Goal: Task Accomplishment & Management: Manage account settings

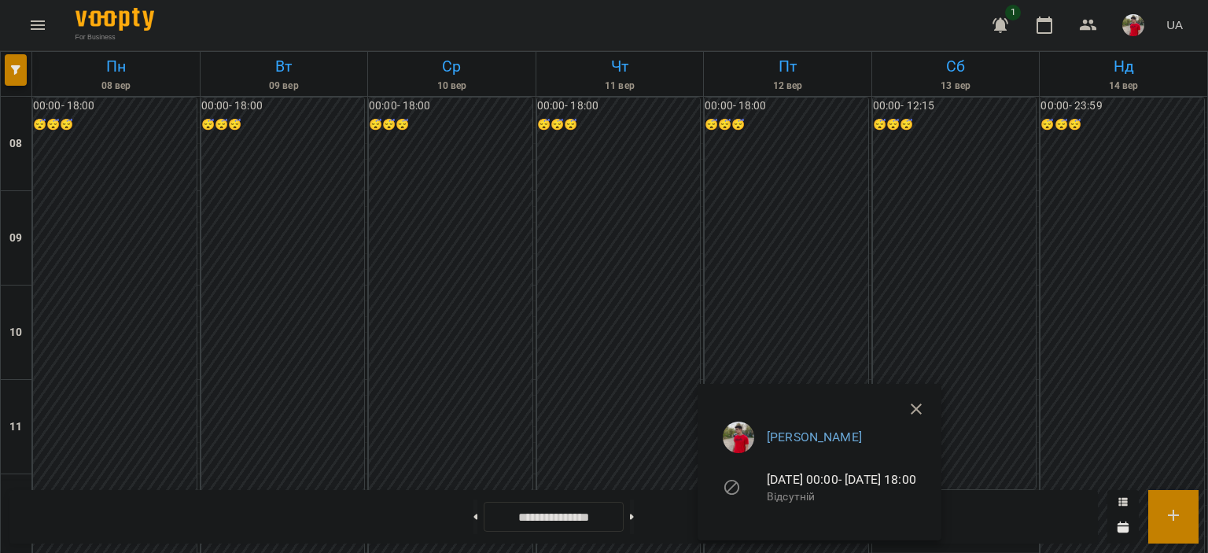
click at [728, 270] on div at bounding box center [604, 276] width 1208 height 553
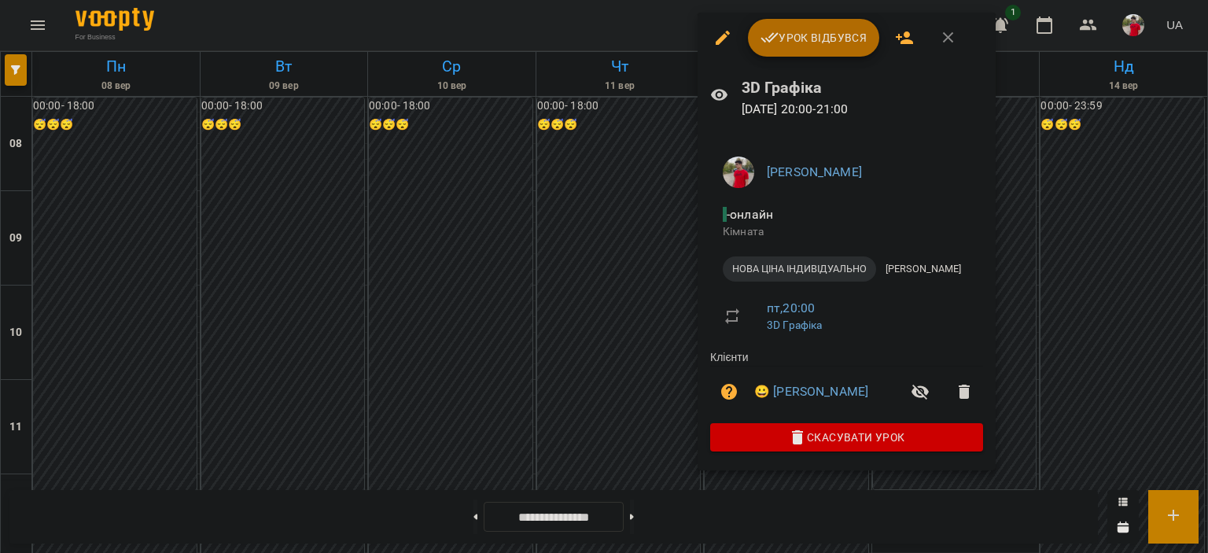
click at [804, 34] on span "Урок відбувся" at bounding box center [814, 37] width 107 height 19
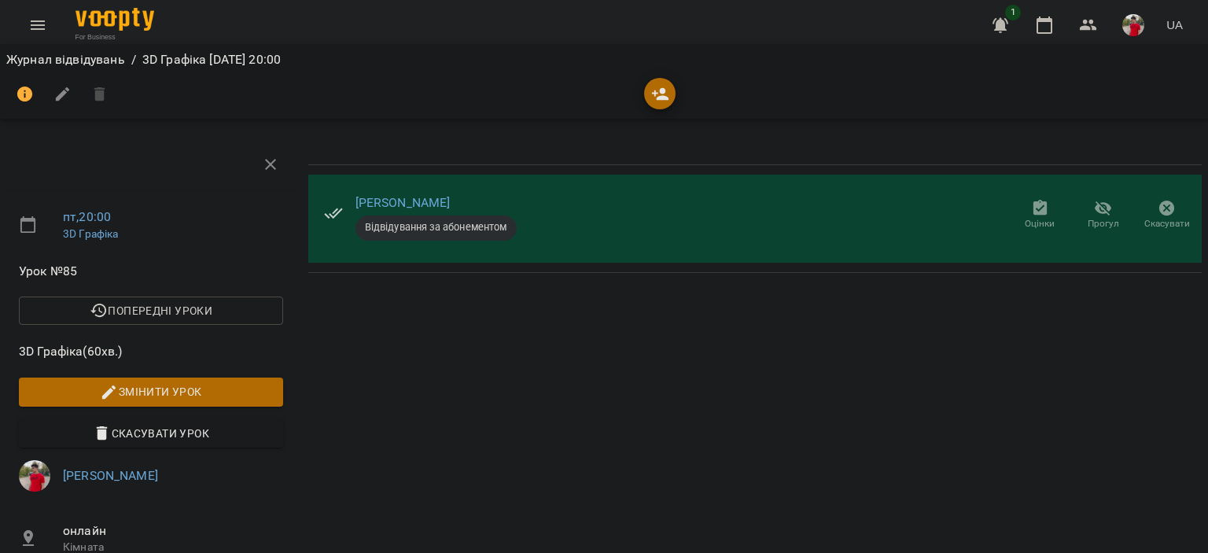
click at [1033, 208] on icon "button" at bounding box center [1040, 208] width 14 height 16
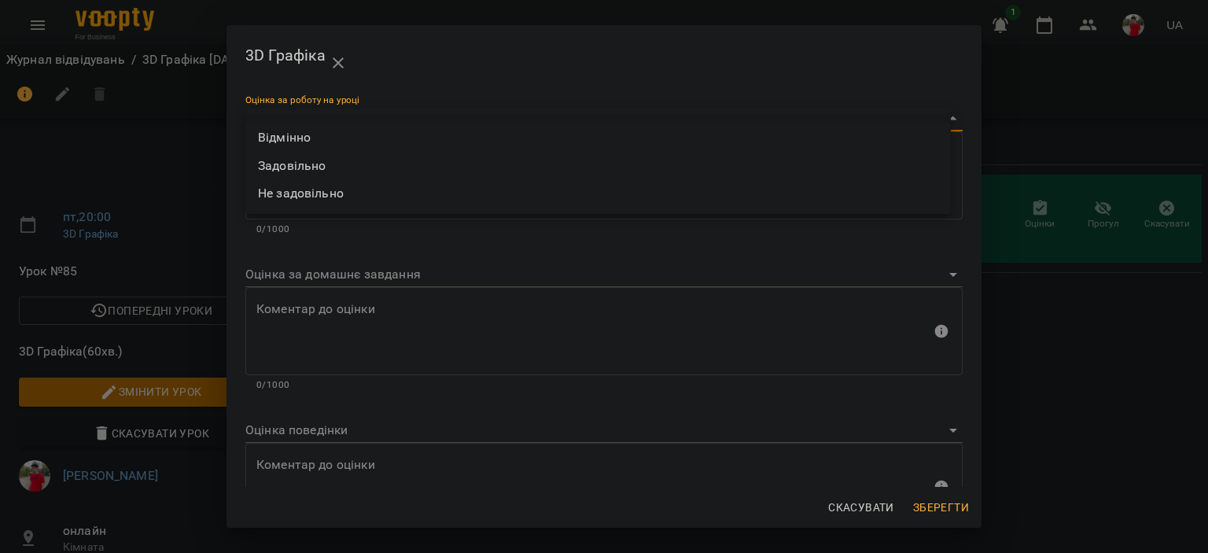
click at [347, 125] on body "For Business 1 UA Журнал відвідувань / 3D Графіка [DATE] 20:00 пт , 20:00 3D Гр…" at bounding box center [604, 402] width 1208 height 804
click at [960, 503] on div at bounding box center [604, 276] width 1208 height 553
click at [960, 503] on div "Відмінно Задовільно Не задовільно" at bounding box center [604, 276] width 1208 height 553
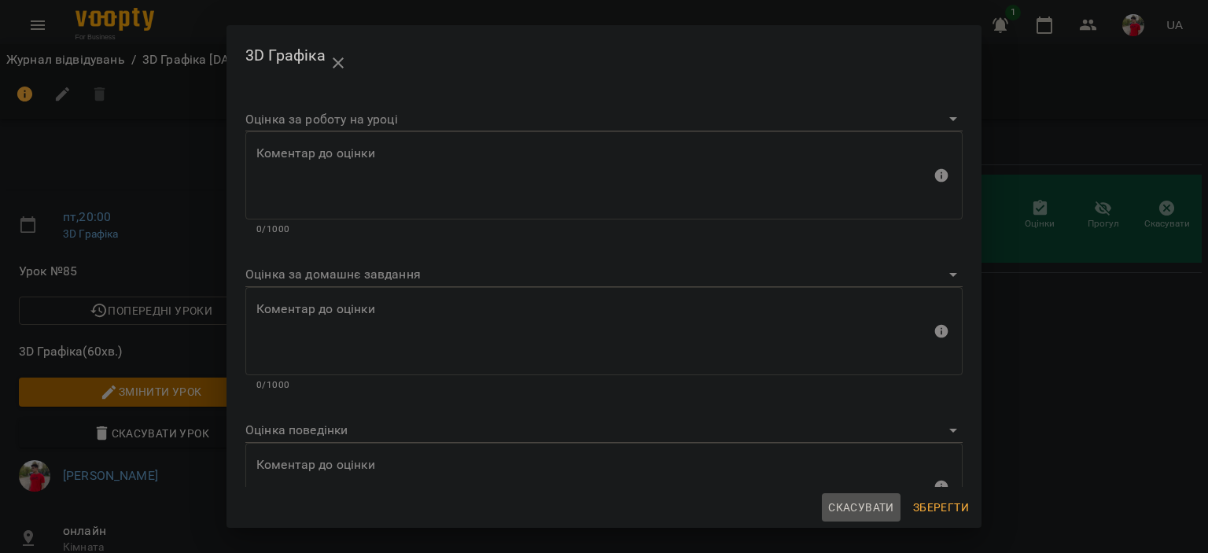
click at [860, 507] on span "Скасувати" at bounding box center [861, 507] width 66 height 19
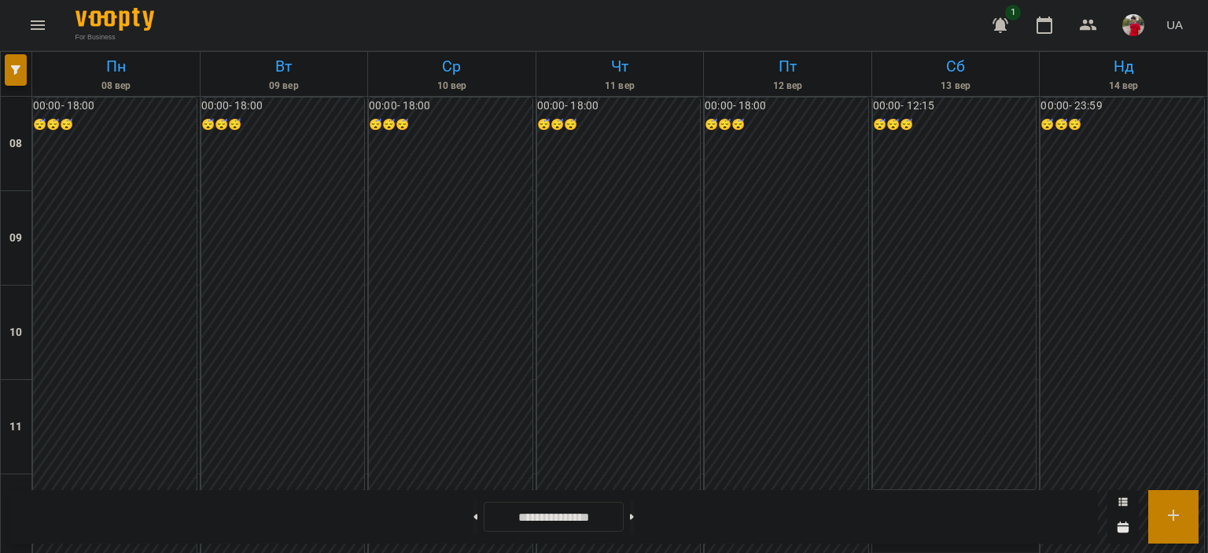
scroll to position [865, 0]
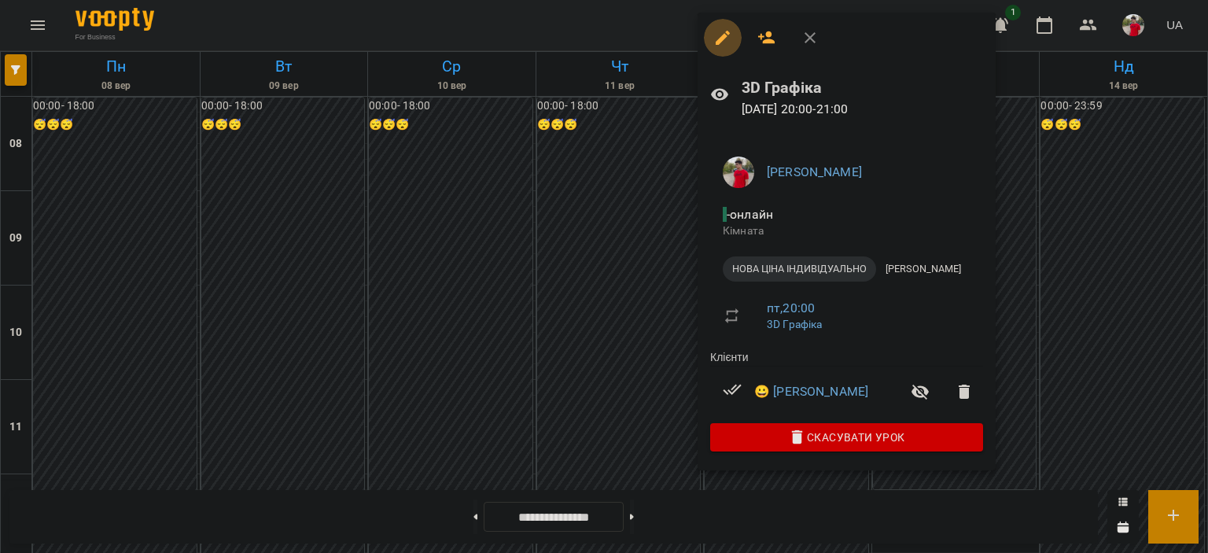
click at [724, 31] on icon "button" at bounding box center [722, 37] width 19 height 19
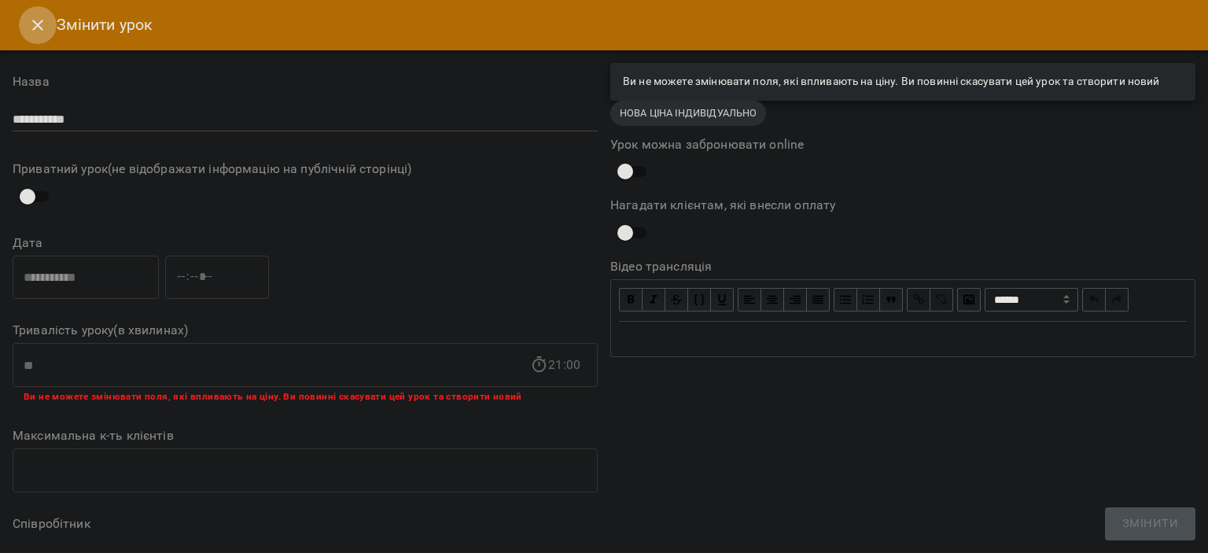
click at [22, 19] on button "Close" at bounding box center [38, 25] width 38 height 38
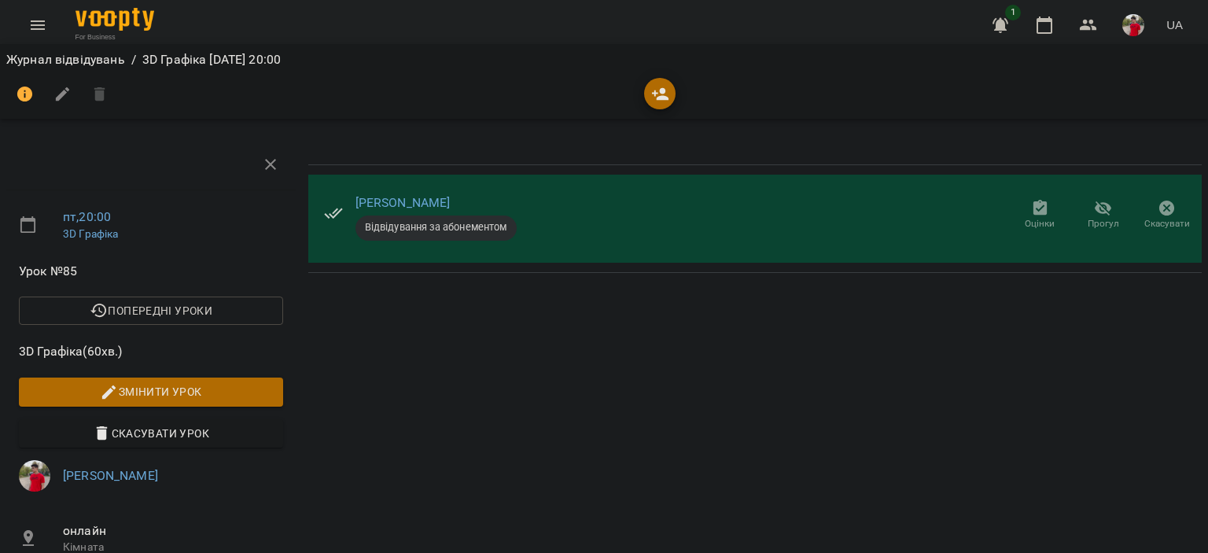
click at [1032, 206] on icon "button" at bounding box center [1040, 208] width 19 height 19
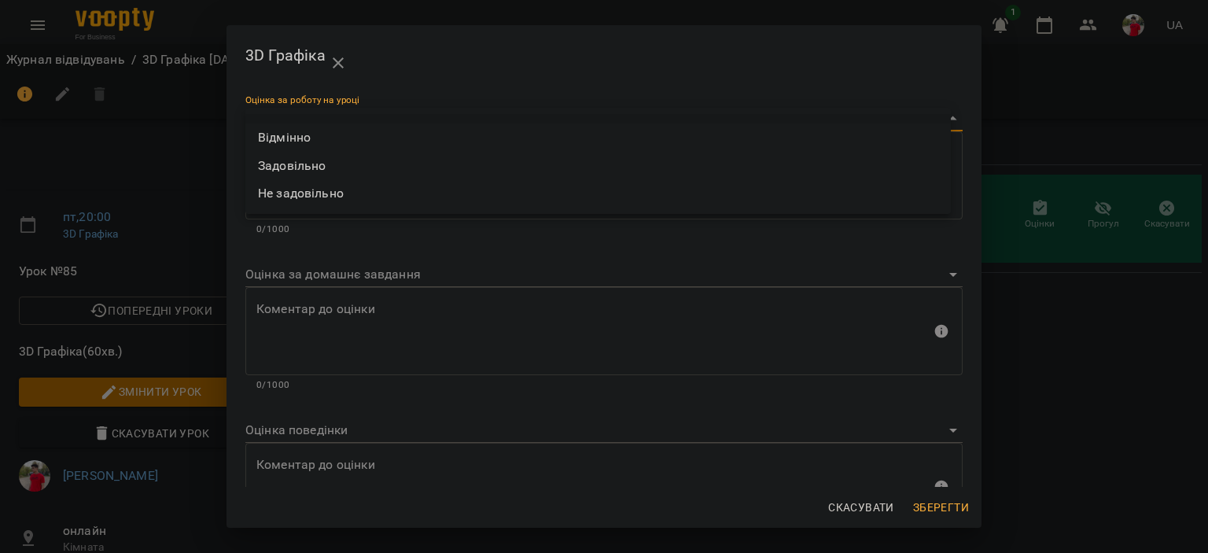
click at [324, 123] on body "For Business 1 UA Журнал відвідувань / 3D Графіка [DATE] 20:00 пт , 20:00 3D Гр…" at bounding box center [604, 402] width 1208 height 804
click at [305, 133] on li "Відмінно" at bounding box center [598, 137] width 706 height 28
type input "*********"
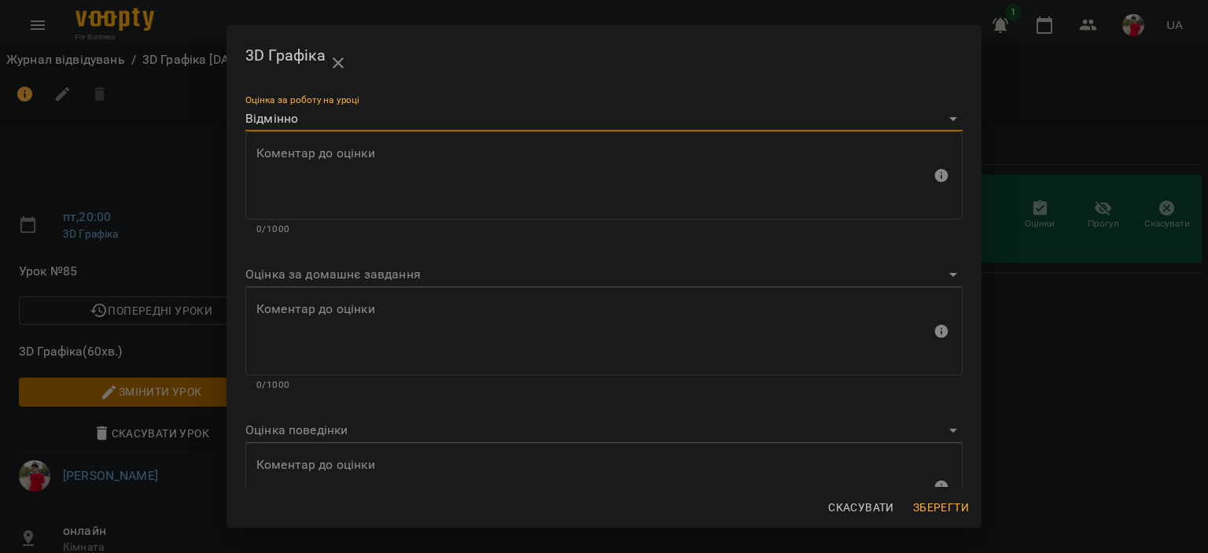
click at [305, 429] on body "For Business 1 UA Журнал відвідувань / 3D Графіка [DATE] 20:00 пт , 20:00 3D Гр…" at bounding box center [604, 402] width 1208 height 804
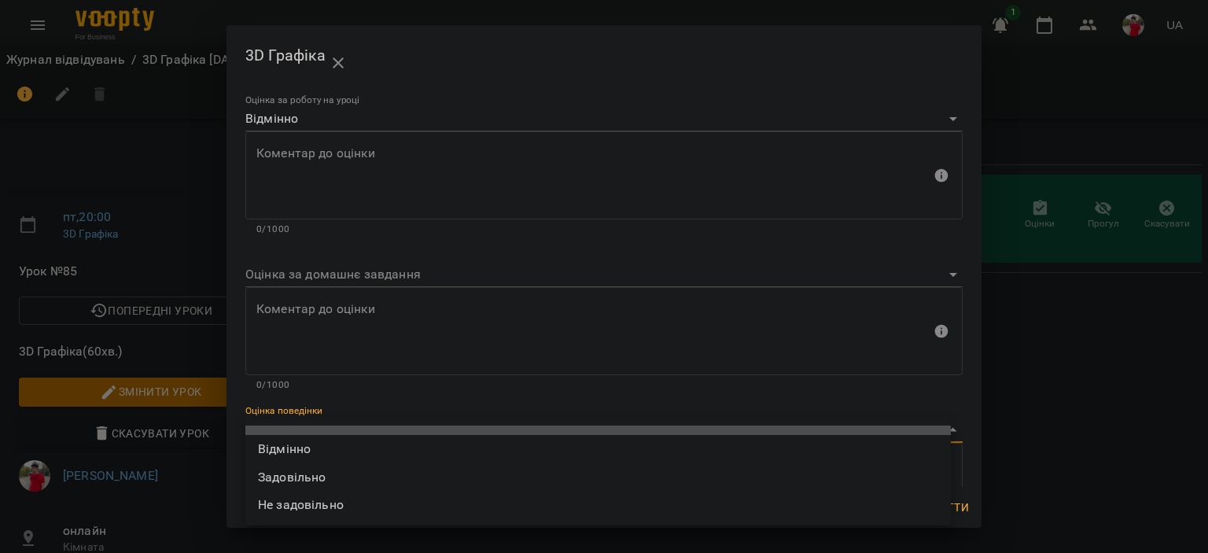
click at [305, 433] on li at bounding box center [598, 430] width 706 height 9
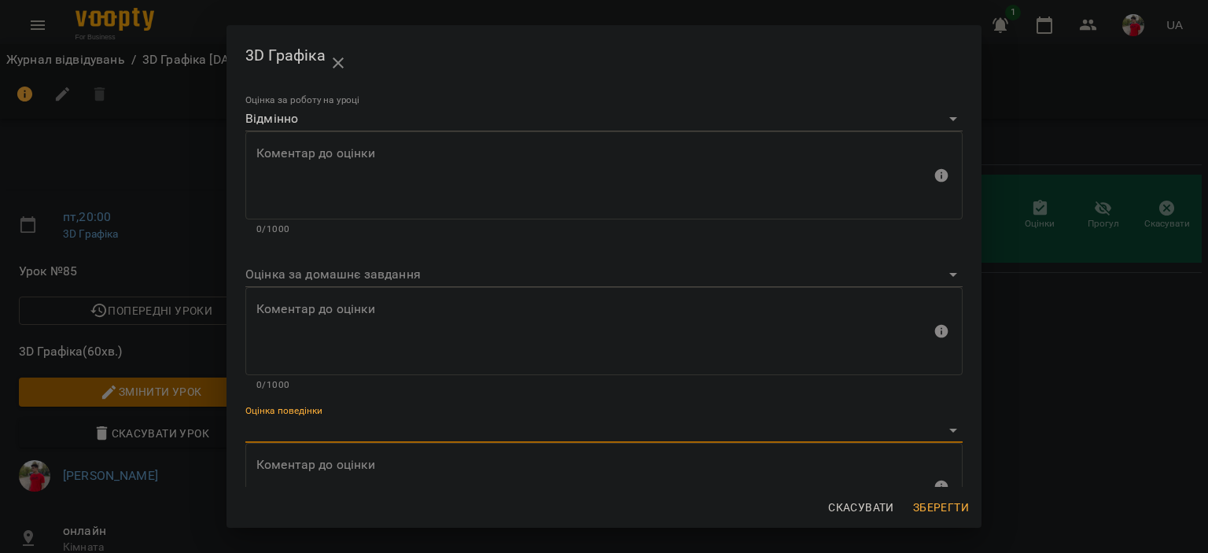
click at [293, 422] on body "For Business 1 UA Журнал відвідувань / 3D Графіка [DATE] 20:00 пт , 20:00 3D Гр…" at bounding box center [604, 402] width 1208 height 804
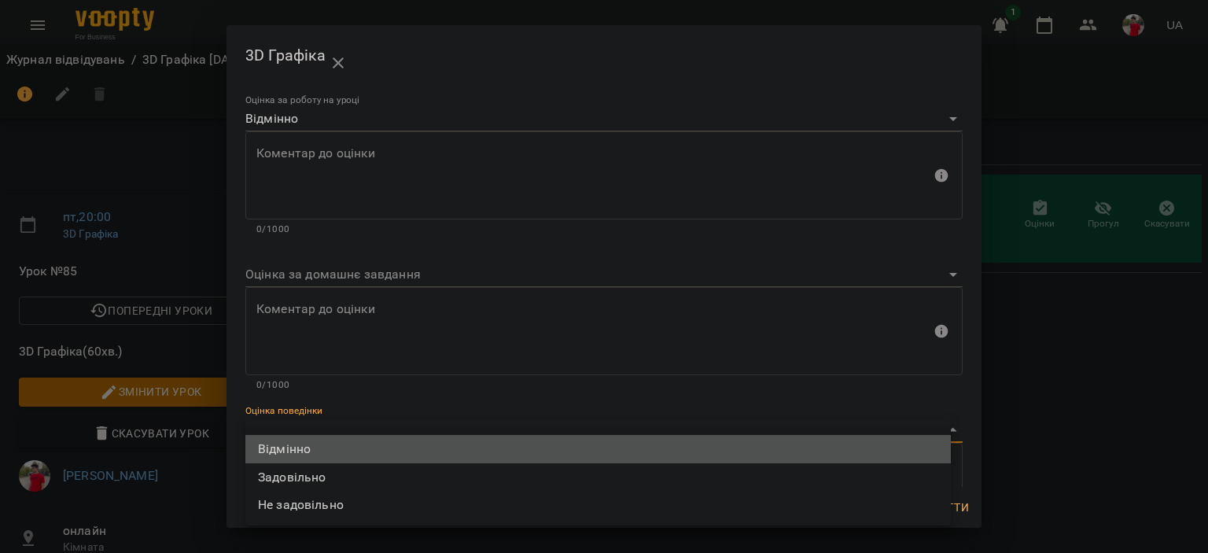
click at [277, 452] on li "Відмінно" at bounding box center [598, 449] width 706 height 28
type input "*********"
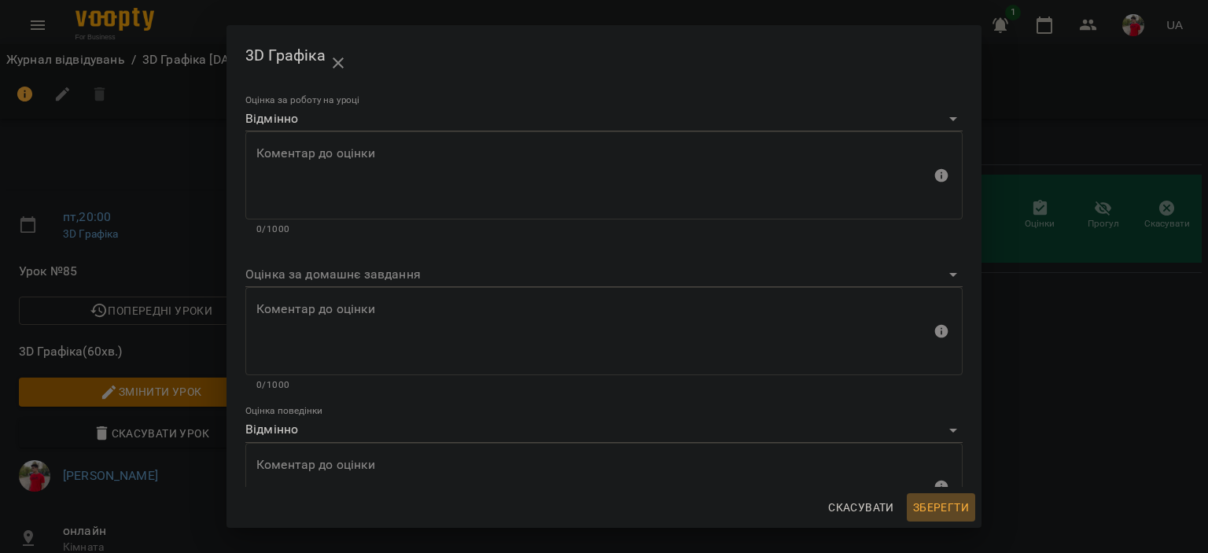
click at [929, 508] on span "Зберегти" at bounding box center [941, 507] width 56 height 19
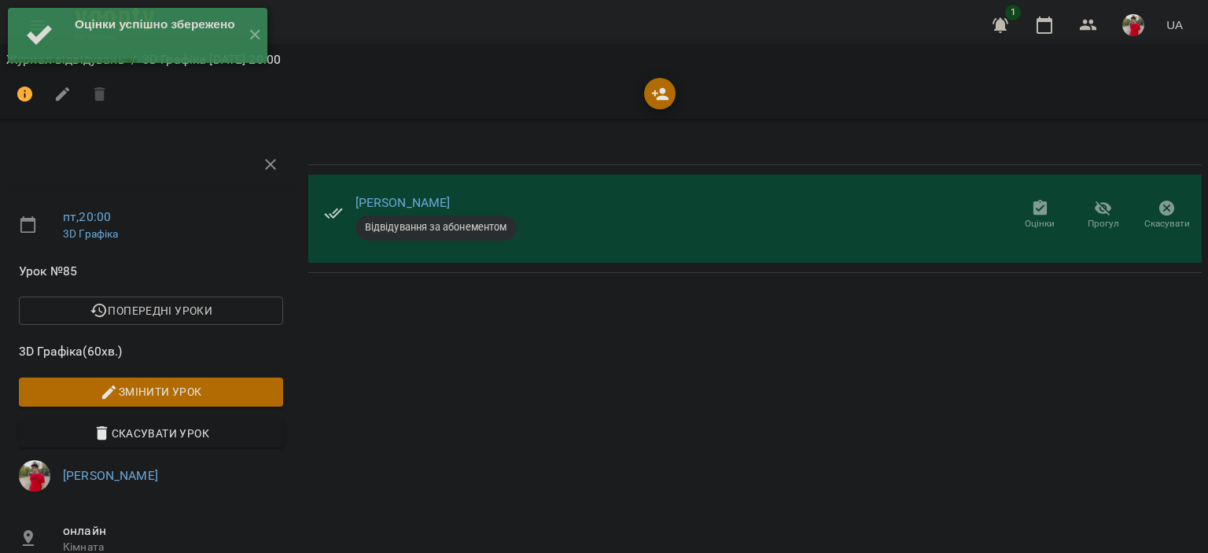
drag, startPoint x: 515, startPoint y: 163, endPoint x: 502, endPoint y: 153, distance: 16.4
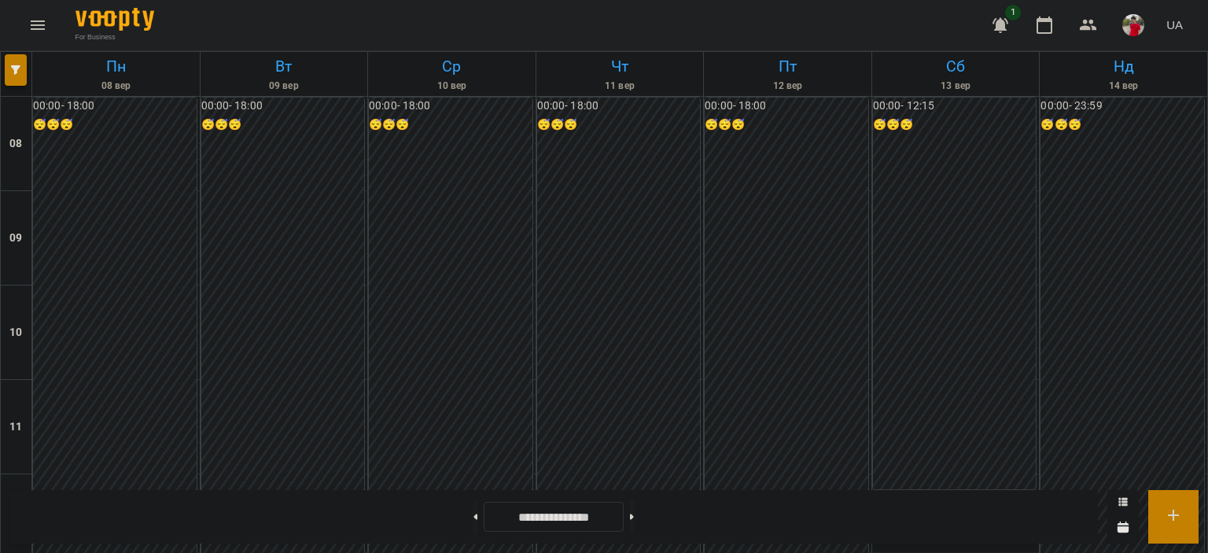
scroll to position [865, 0]
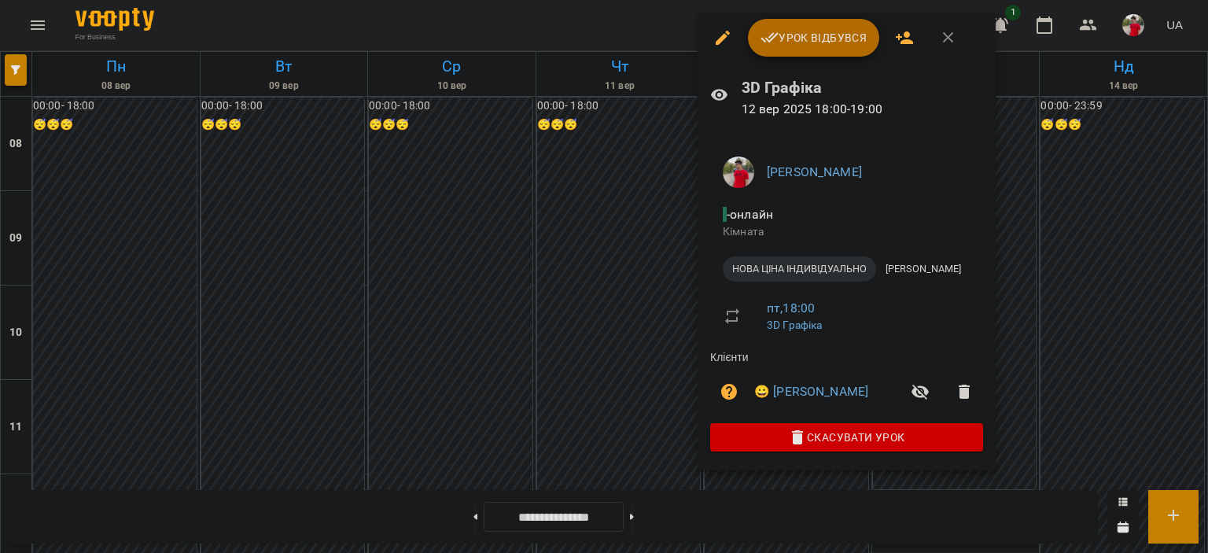
click at [794, 53] on button "Урок відбувся" at bounding box center [814, 38] width 132 height 38
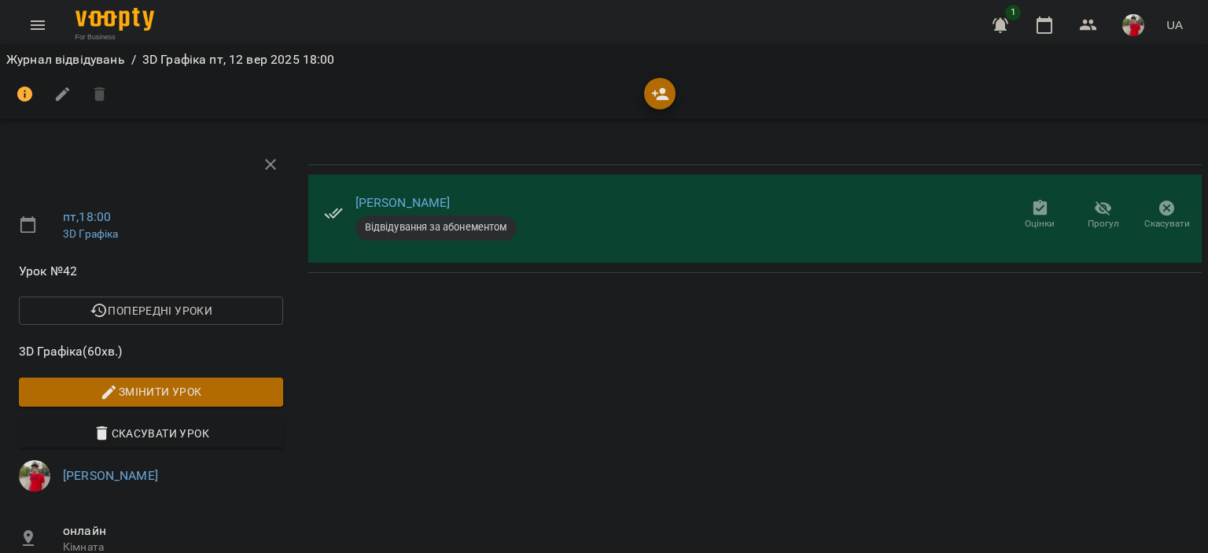
click at [1033, 205] on icon "button" at bounding box center [1040, 208] width 14 height 16
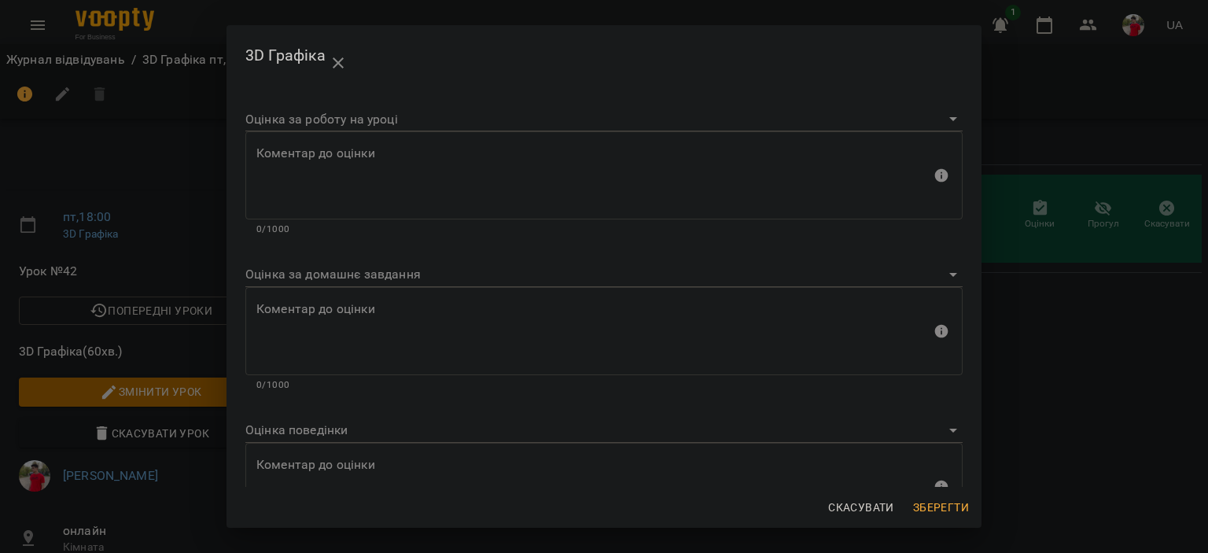
click at [334, 116] on body "For Business 1 UA Журнал відвідувань / 3D Графіка [DATE] 18:00 пт , 18:00 3D Гр…" at bounding box center [604, 402] width 1208 height 804
click at [302, 141] on li "Відмінно" at bounding box center [598, 137] width 706 height 28
type input "*********"
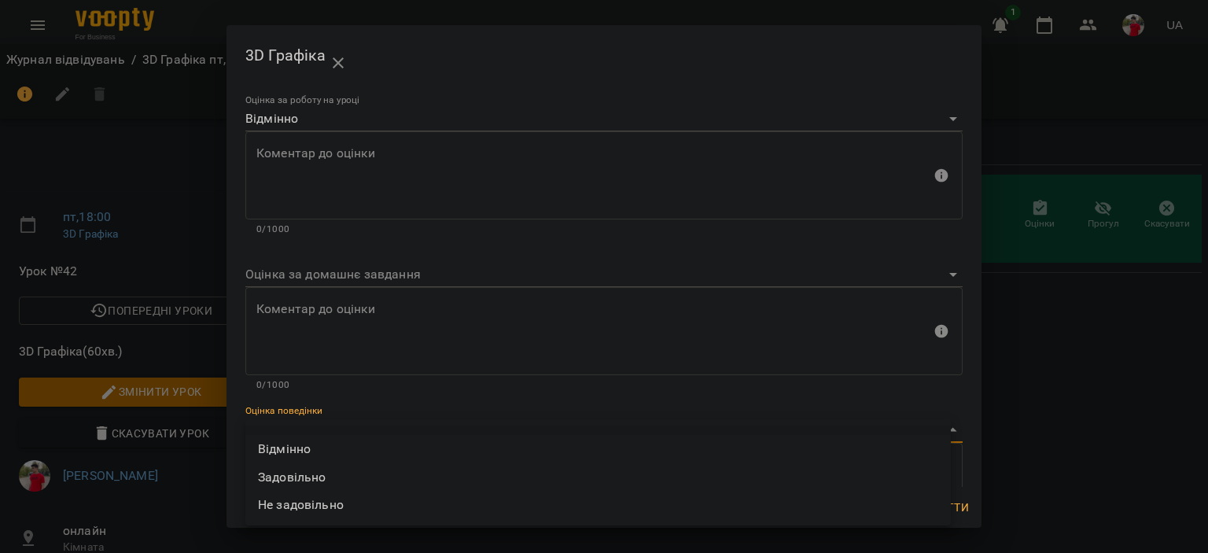
click at [301, 429] on body "For Business 1 UA Журнал відвідувань / 3D Графіка [DATE] 18:00 пт , 18:00 3D Гр…" at bounding box center [604, 402] width 1208 height 804
click at [300, 449] on li "Відмінно" at bounding box center [598, 449] width 706 height 28
type input "*********"
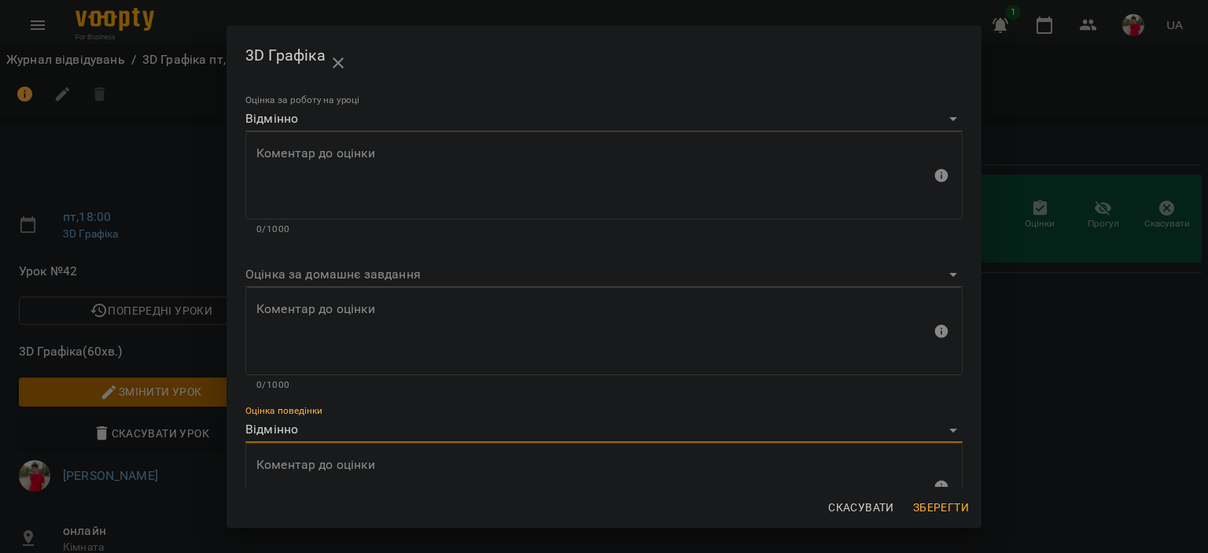
click at [924, 516] on span "Зберегти" at bounding box center [941, 507] width 56 height 19
click at [924, 516] on div "3D Графіка Оцінка за роботу на уроці Відмінно ********* Коментар до оцінки Коме…" at bounding box center [604, 276] width 1208 height 553
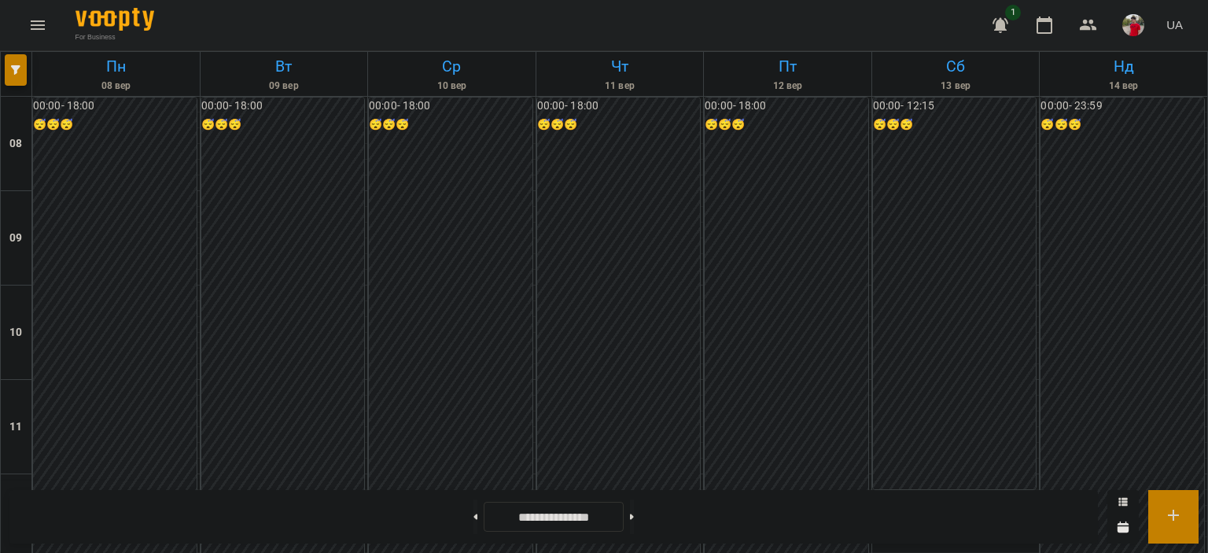
scroll to position [865, 0]
